Goal: Information Seeking & Learning: Learn about a topic

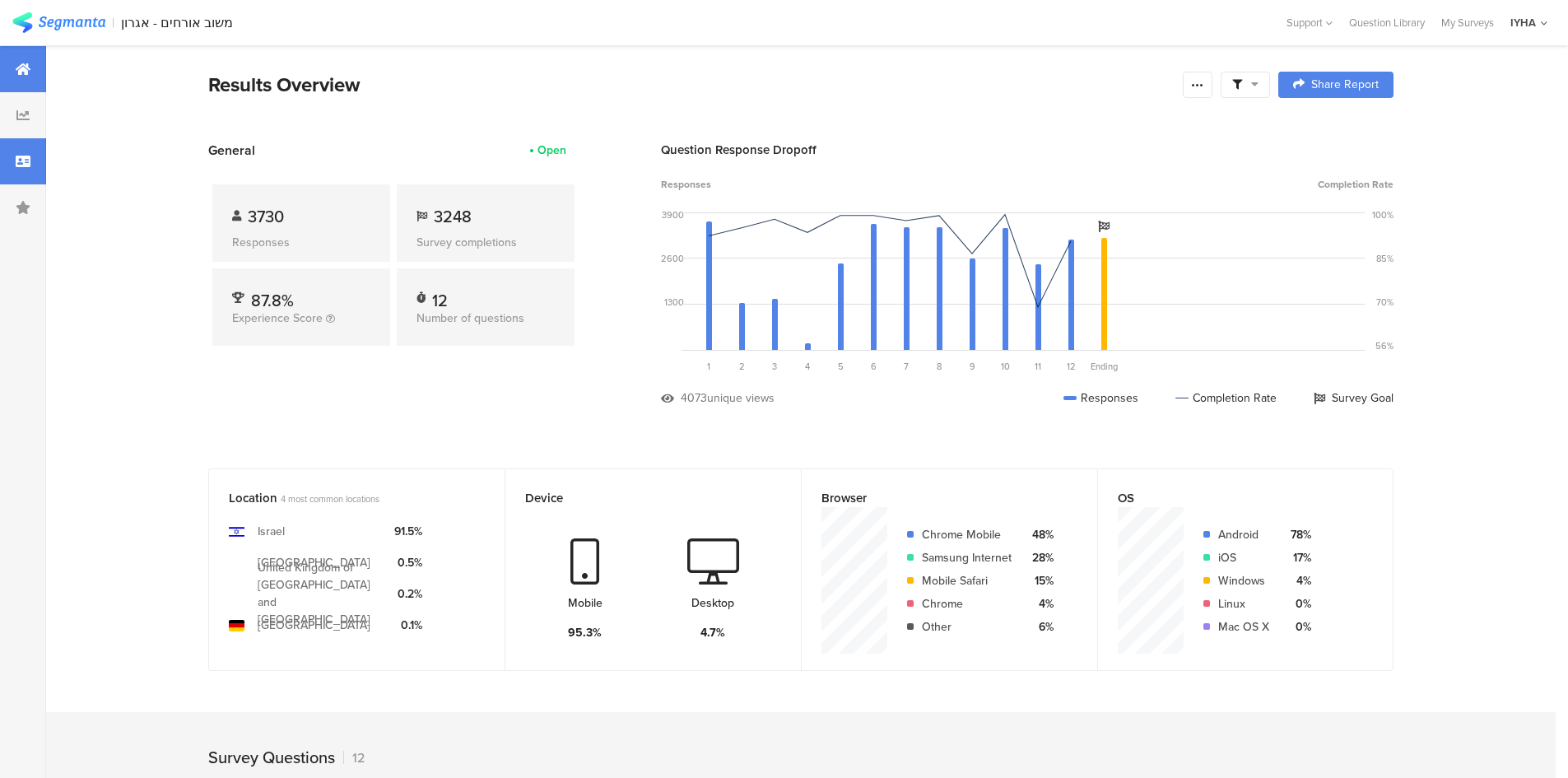
click at [32, 159] on div at bounding box center [23, 161] width 46 height 46
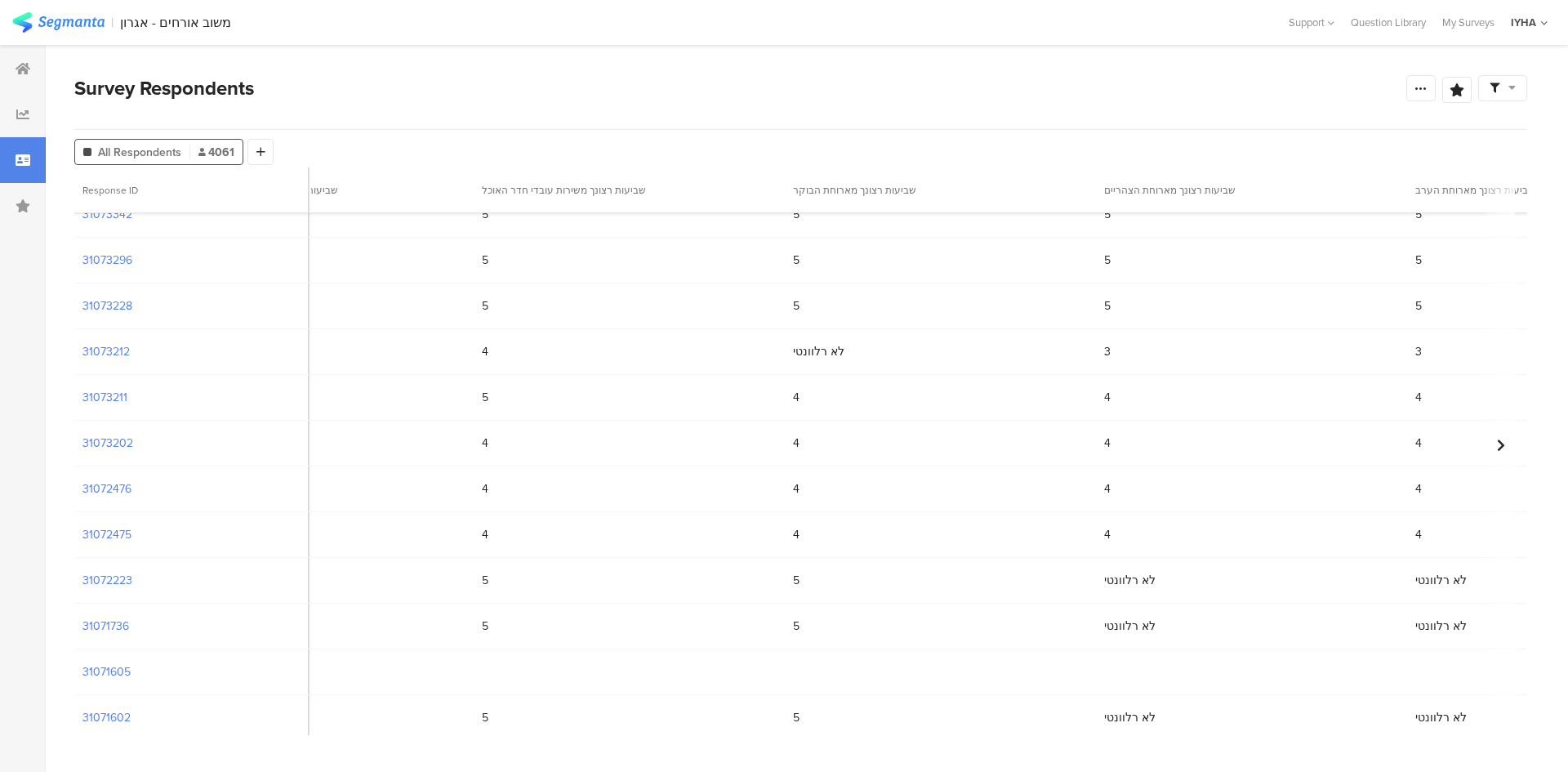
scroll to position [0, 2519]
